Goal: Task Accomplishment & Management: Manage account settings

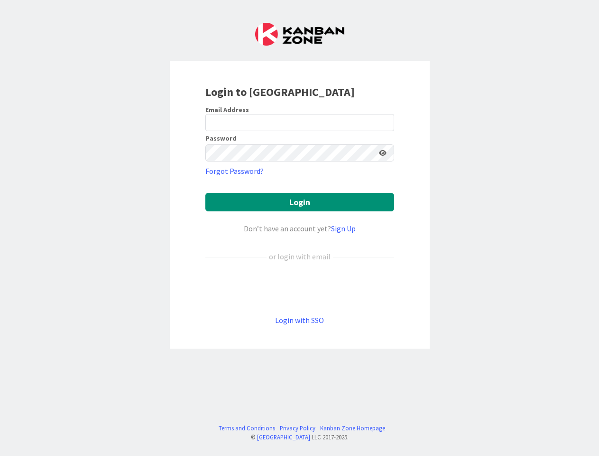
click at [299, 228] on div "Don’t have an account yet? Sign Up" at bounding box center [299, 228] width 189 height 11
click at [383, 153] on icon at bounding box center [383, 152] width 8 height 7
click at [300, 202] on button "Login" at bounding box center [299, 202] width 189 height 19
